Goal: Task Accomplishment & Management: Use online tool/utility

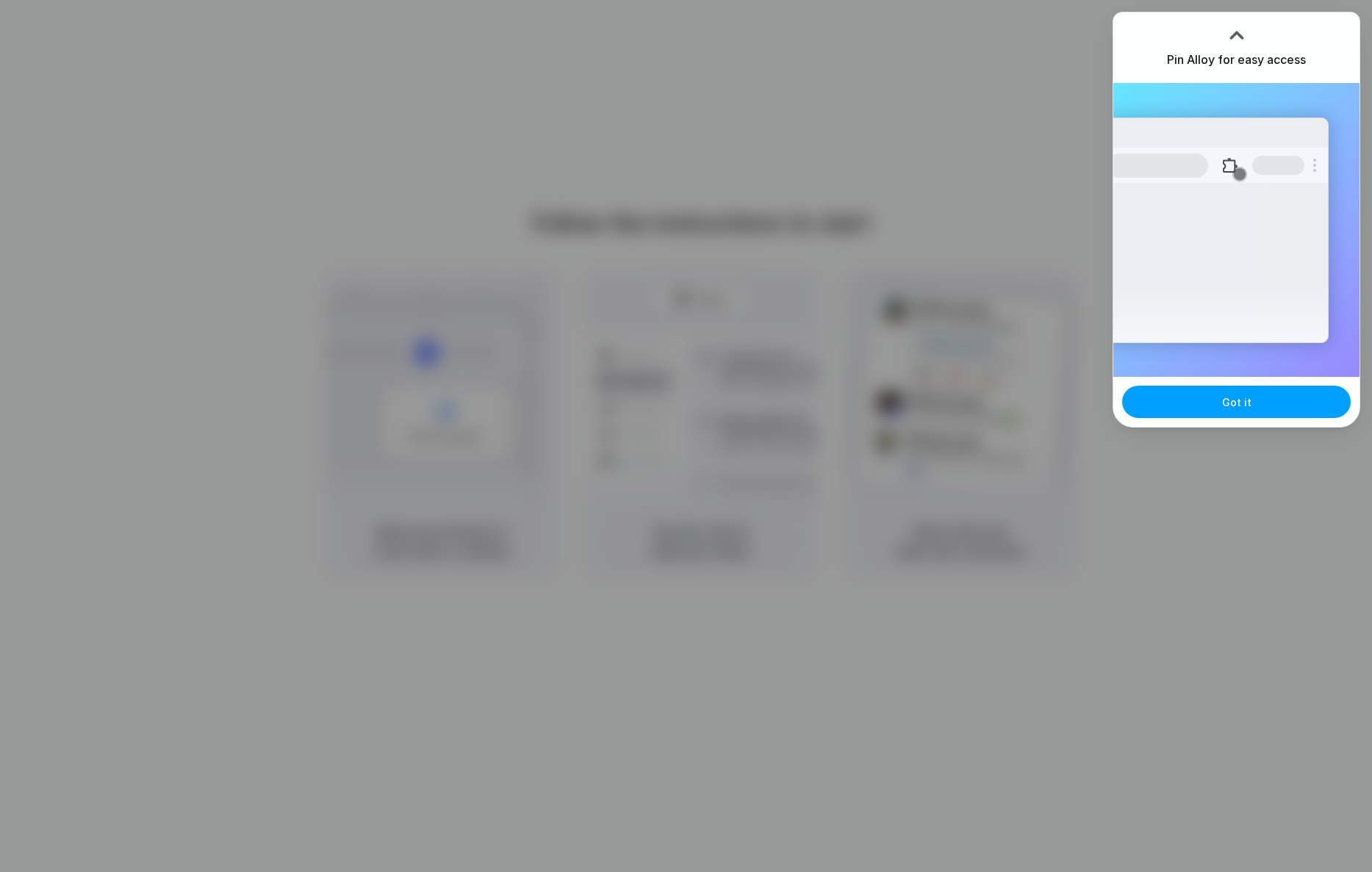
click at [1250, 402] on button "Got it" at bounding box center [1237, 401] width 228 height 32
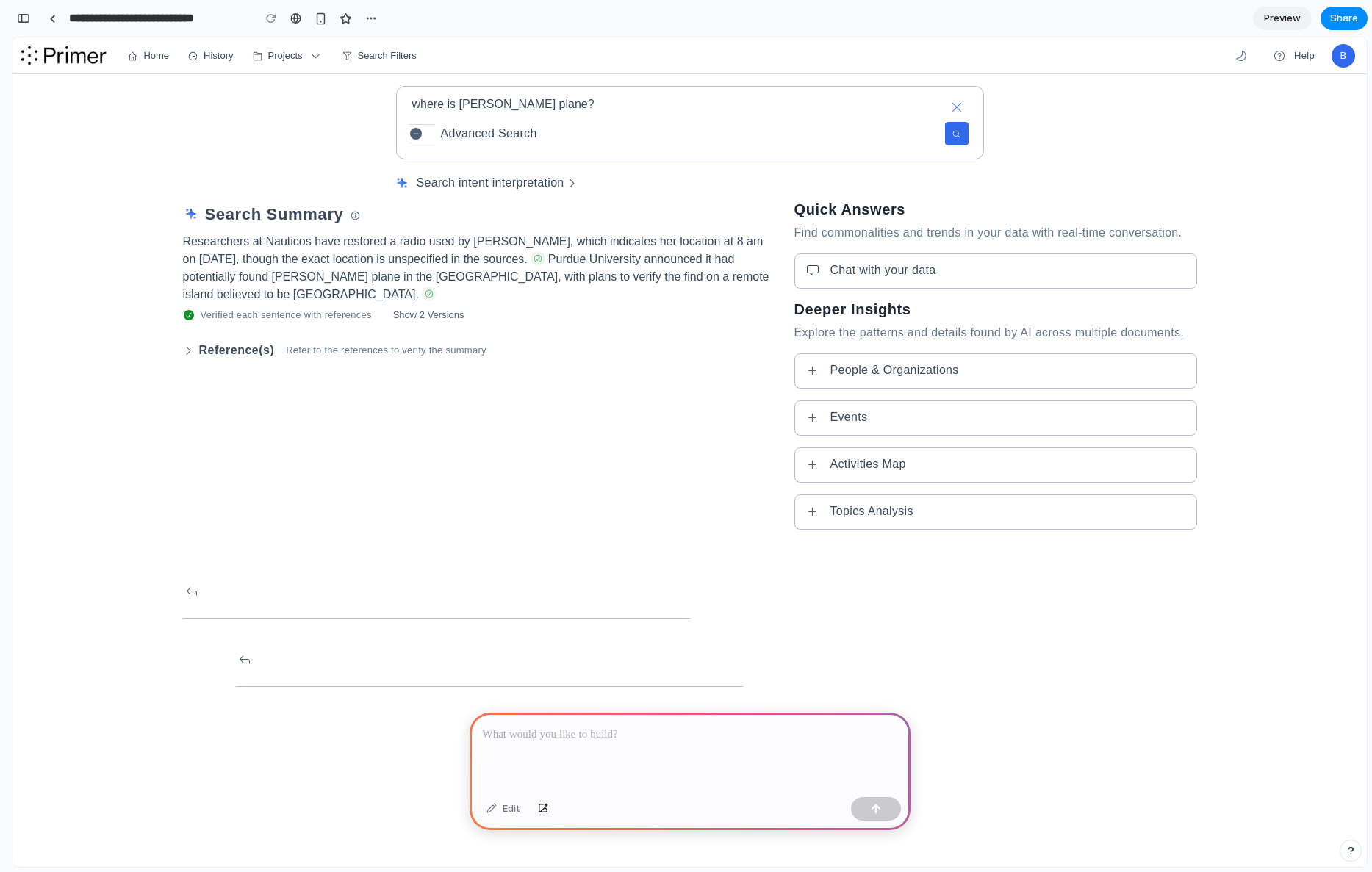
click at [811, 737] on p at bounding box center [690, 734] width 414 height 17
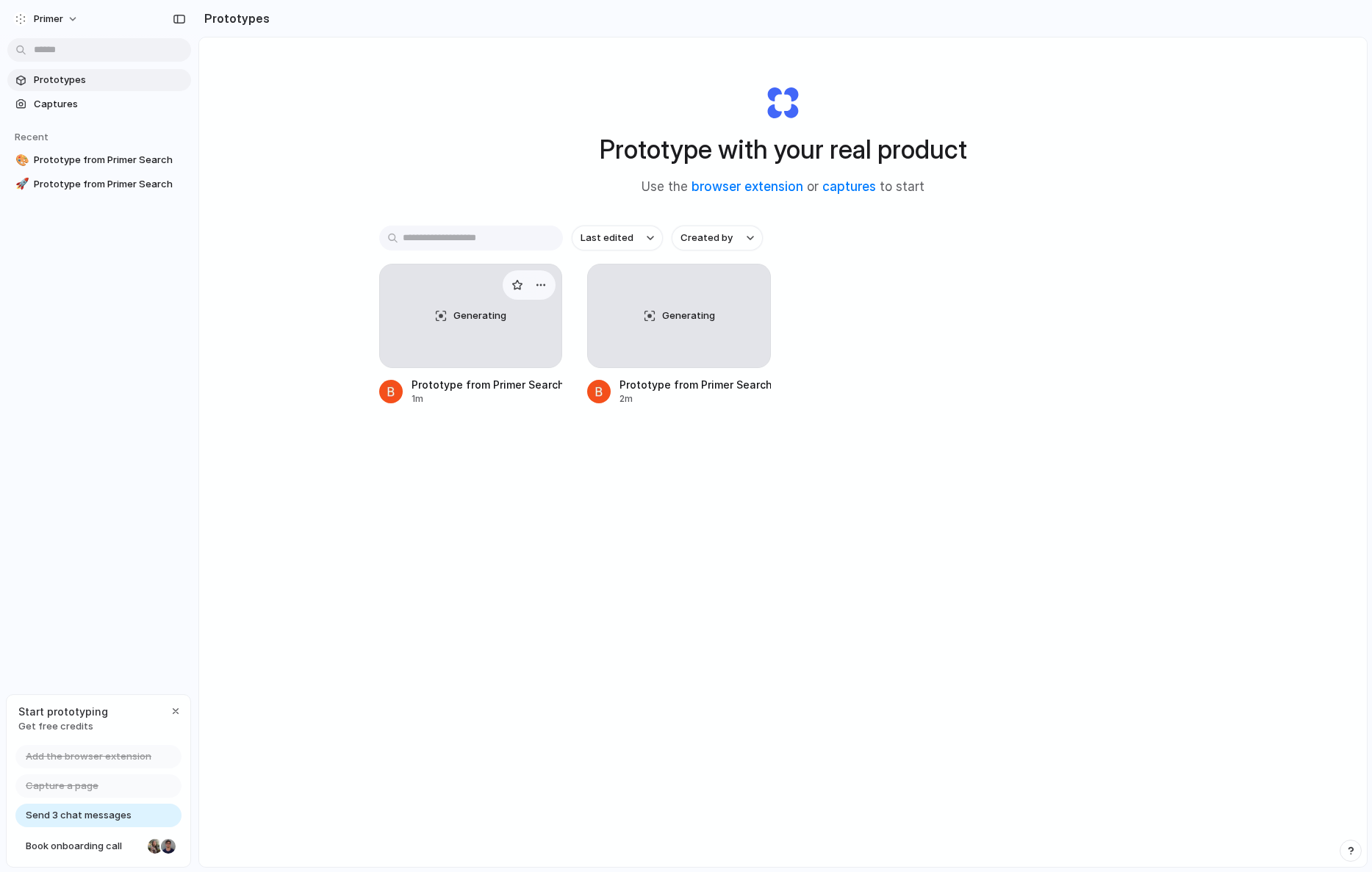
click at [429, 316] on div "Generating" at bounding box center [471, 316] width 182 height 103
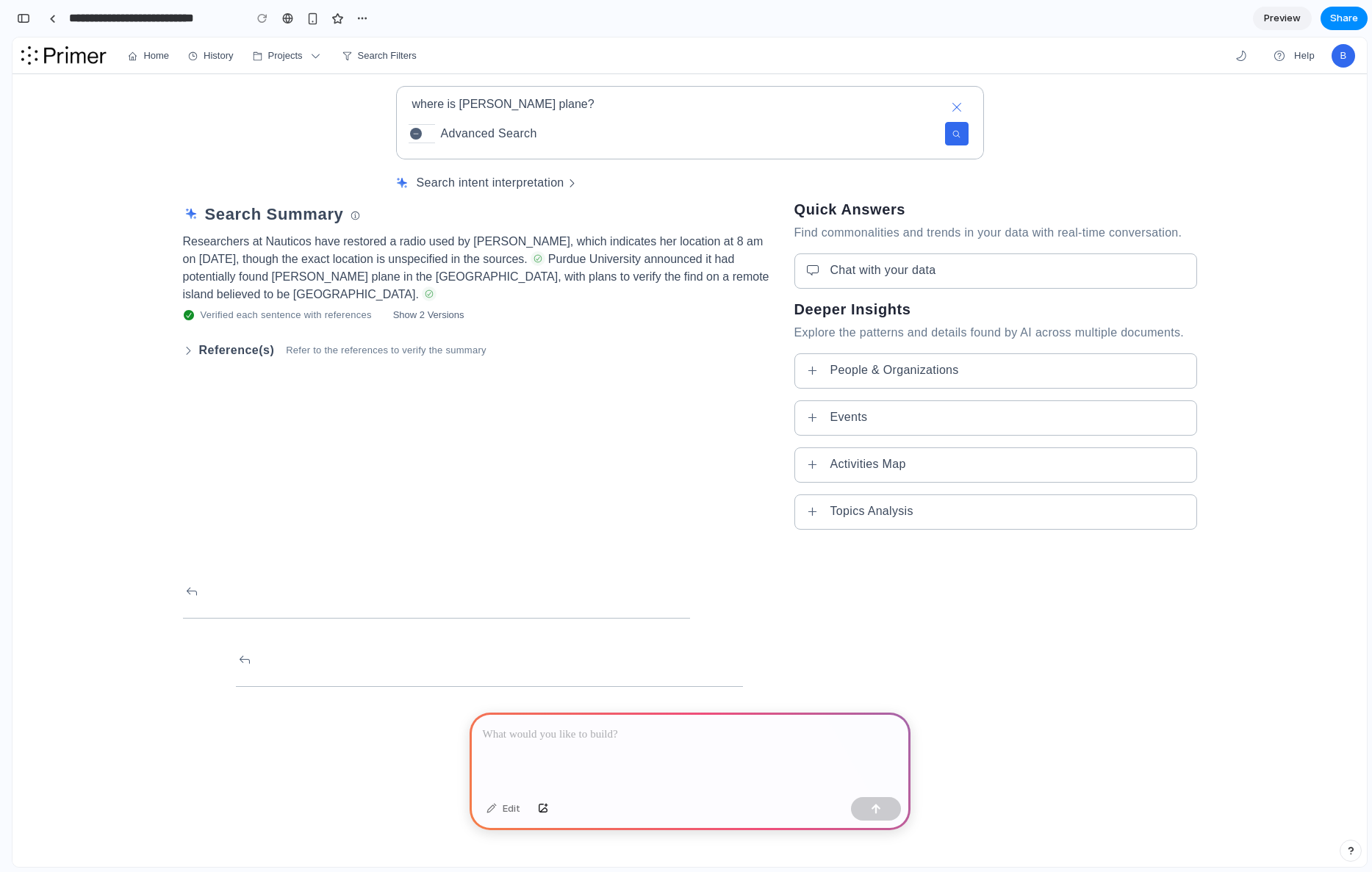
click at [657, 740] on p at bounding box center [690, 734] width 414 height 17
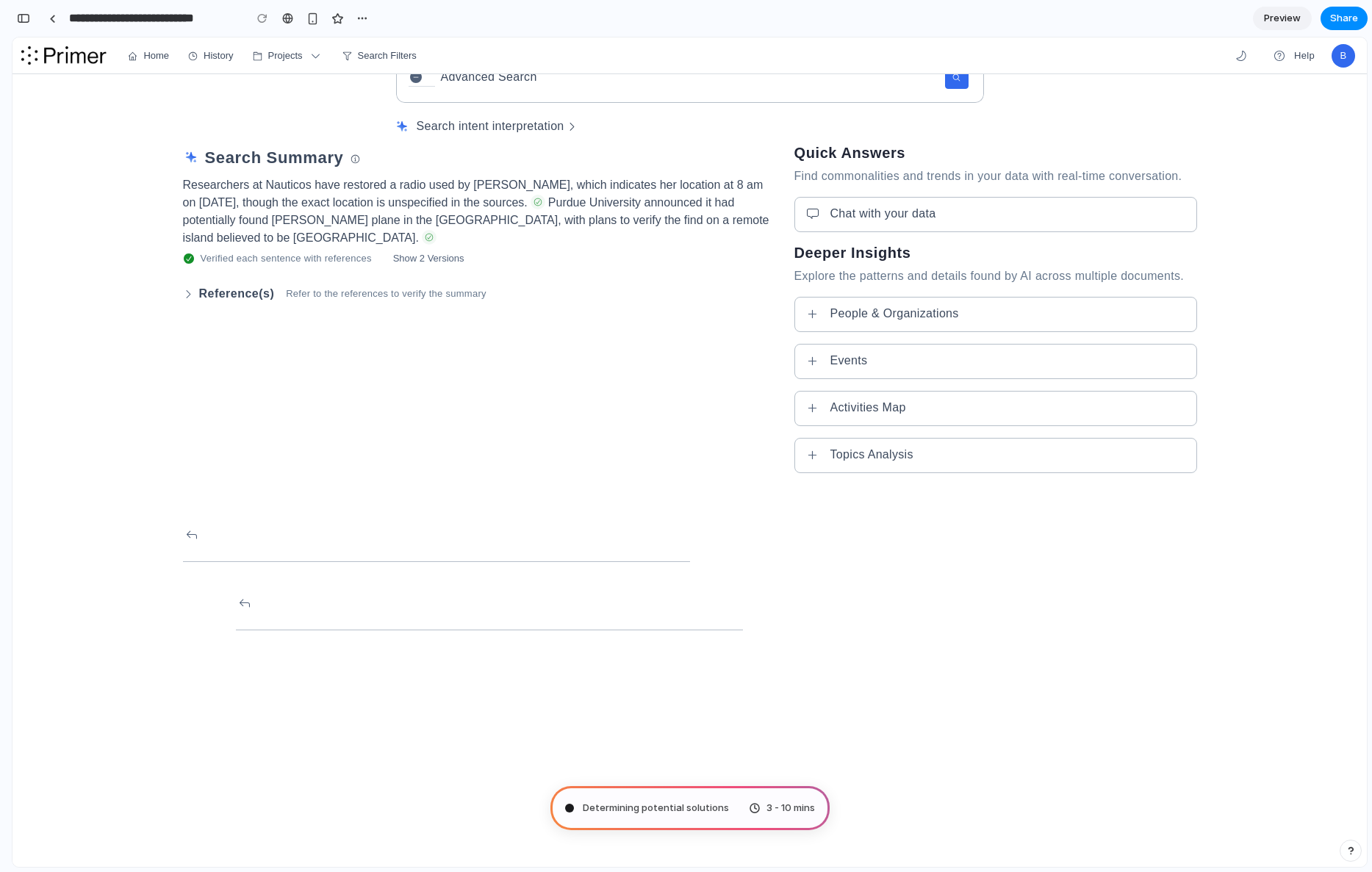
scroll to position [56, 0]
type input "**********"
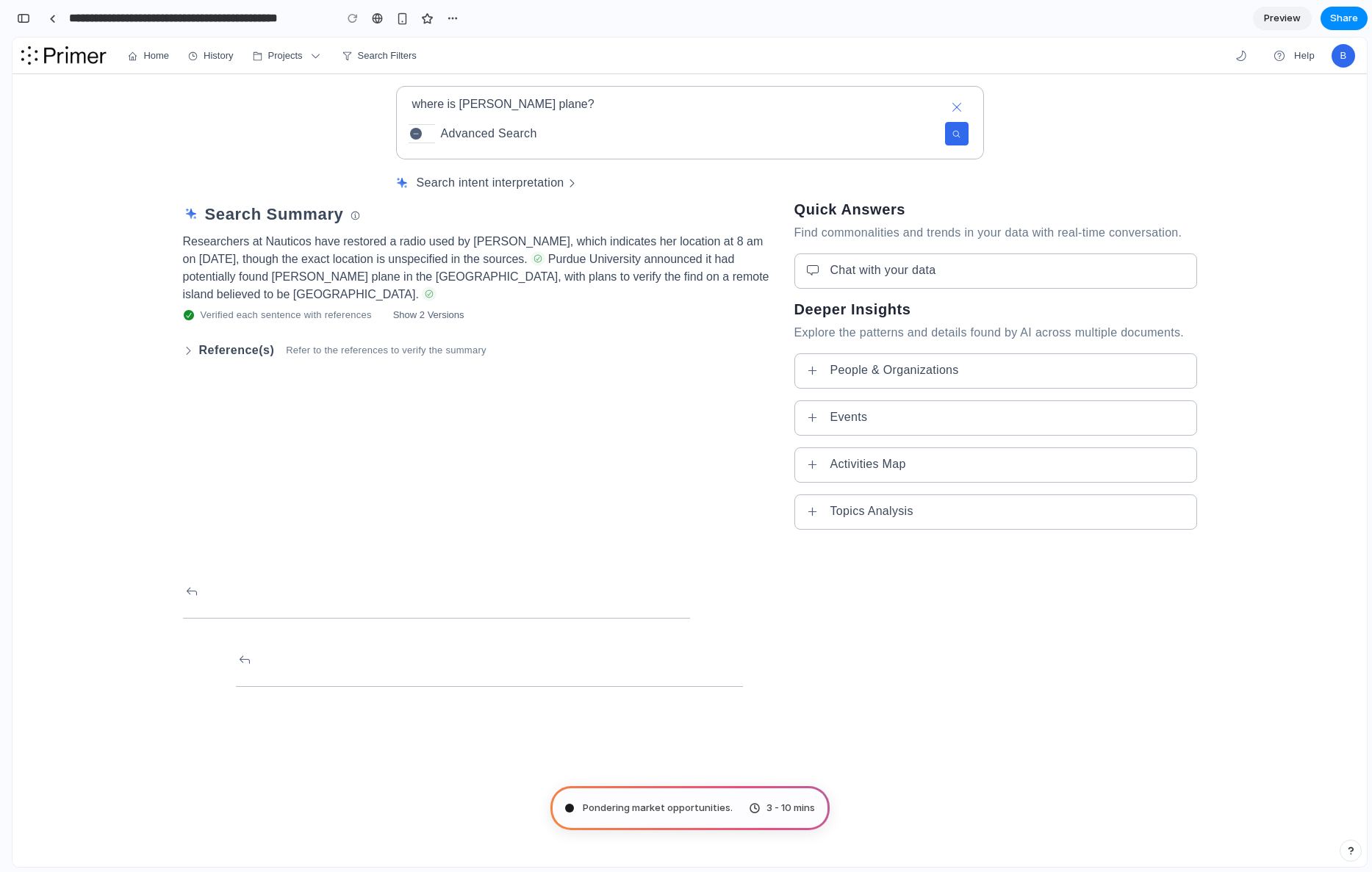
scroll to position [278, 0]
drag, startPoint x: 689, startPoint y: 219, endPoint x: 624, endPoint y: 152, distance: 93.3
click at [686, 216] on div "Search Summary" at bounding box center [477, 214] width 587 height 27
click at [541, 101] on textarea "**********" at bounding box center [690, 103] width 587 height 32
click at [831, 265] on span "Chat with your data" at bounding box center [883, 270] width 106 height 17
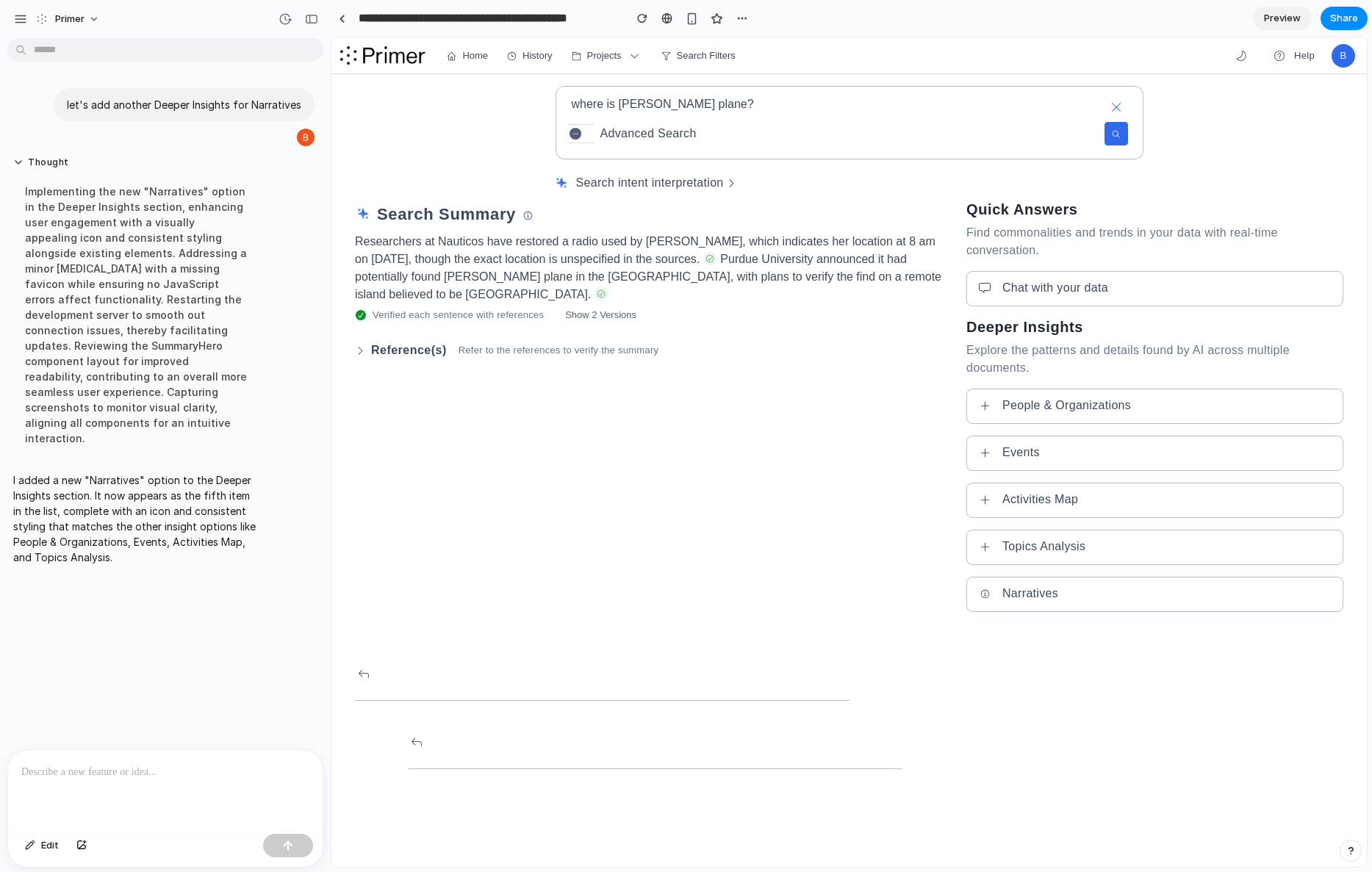
scroll to position [0, 0]
click at [1006, 602] on span "Narratives" at bounding box center [1029, 593] width 56 height 17
click at [985, 596] on icon at bounding box center [985, 594] width 9 height 9
drag, startPoint x: 140, startPoint y: 760, endPoint x: 146, endPoint y: 774, distance: 15.2
click at [143, 765] on div at bounding box center [166, 789] width 315 height 78
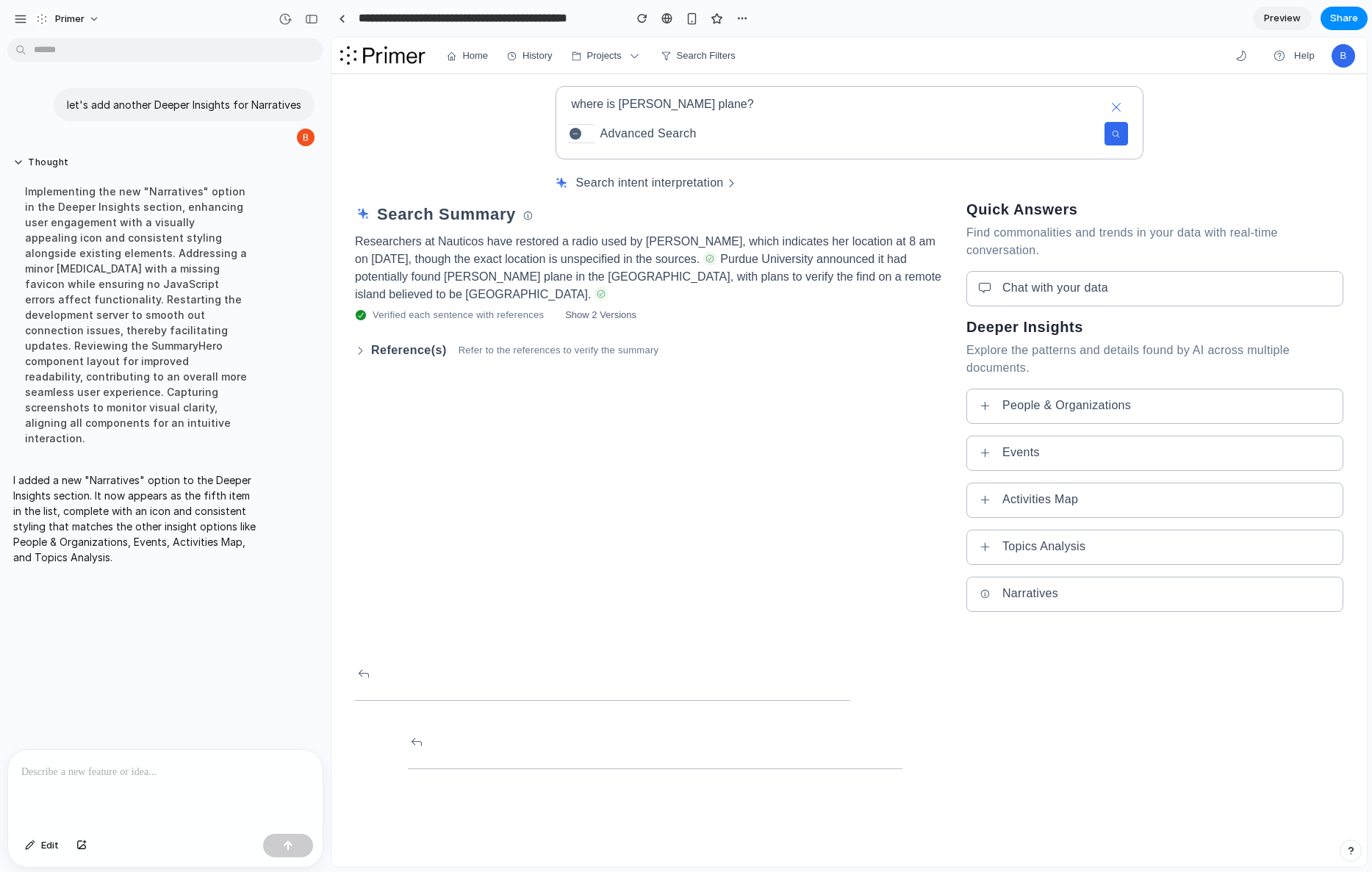
click at [147, 775] on p at bounding box center [165, 772] width 288 height 17
click at [692, 107] on textarea "**********" at bounding box center [849, 103] width 587 height 32
click at [568, 140] on button "Advanced Search" at bounding box center [582, 134] width 28 height 19
